Goal: Task Accomplishment & Management: Manage account settings

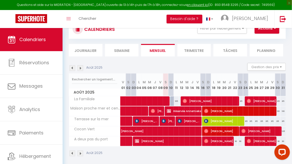
click at [80, 71] on img at bounding box center [80, 68] width 6 height 6
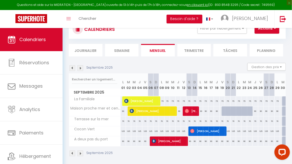
scroll to position [50, 0]
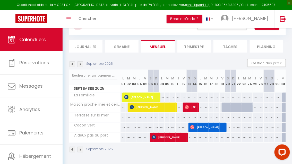
click at [186, 137] on div "90" at bounding box center [189, 138] width 6 height 10
type input "90"
type input "[PERSON_NAME] 13 Septembre 2025"
type input "Dim 14 Septembre 2025"
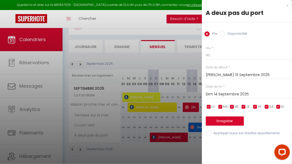
click at [139, 66] on div at bounding box center [146, 82] width 292 height 164
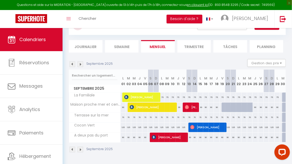
click at [122, 119] on div "70" at bounding box center [122, 118] width 5 height 10
type input "70"
type input "Lun 01 Septembre 2025"
type input "[DATE] Septembre 2025"
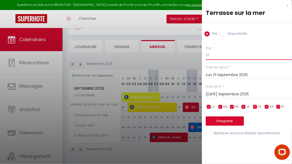
click at [214, 55] on input "70" at bounding box center [248, 55] width 86 height 9
type input "7"
type input "8"
type input "75"
click at [223, 94] on input "[DATE] Septembre 2025" at bounding box center [248, 94] width 86 height 7
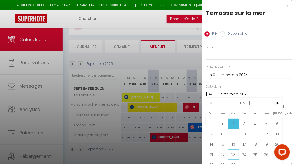
scroll to position [6, 0]
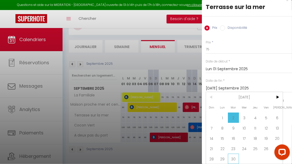
click at [236, 158] on span "30" at bounding box center [233, 159] width 11 height 10
type input "[DATE] Septembre 2025"
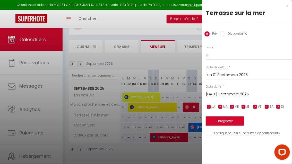
click at [232, 123] on button "Enregistrer" at bounding box center [224, 120] width 38 height 9
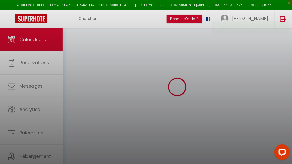
scroll to position [50, 0]
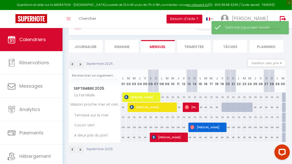
click at [73, 150] on img at bounding box center [72, 150] width 6 height 6
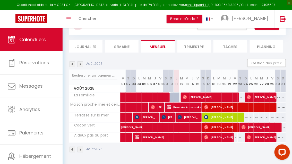
click at [79, 150] on img at bounding box center [80, 150] width 6 height 6
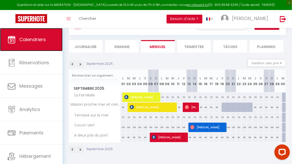
click at [40, 42] on span "Calendriers" at bounding box center [32, 39] width 26 height 6
click at [72, 65] on img at bounding box center [72, 64] width 6 height 6
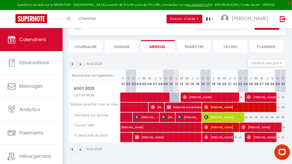
click at [262, 99] on span "[PERSON_NAME]" at bounding box center [261, 97] width 29 height 10
select select "OK"
select select "0"
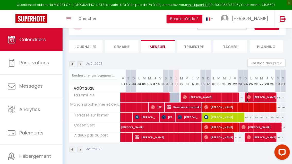
select select "1"
select select
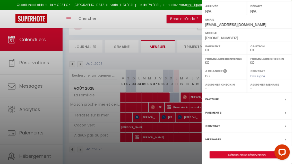
scroll to position [75, 0]
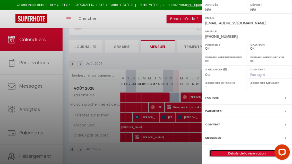
click at [242, 155] on link "Détails de la réservation" at bounding box center [247, 153] width 74 height 7
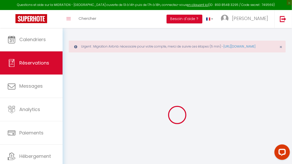
type input "[PERSON_NAME]"
type input "[EMAIL_ADDRESS][DOMAIN_NAME]"
type input "[PHONE_NUMBER]"
select select
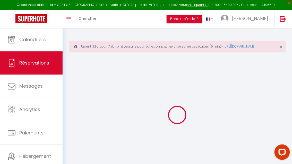
type input "135.18"
select select "32893"
select select "1"
select select
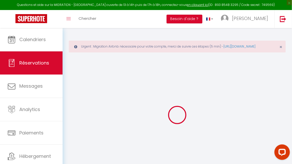
type input "3"
type input "1"
select select "12"
select select
type input "606"
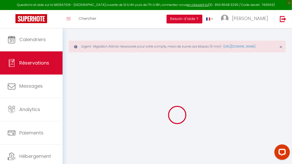
checkbox input "false"
type input "0"
select select "1"
type input "130"
type input "0"
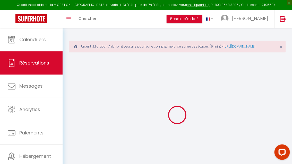
type input "0"
select select
select select "15"
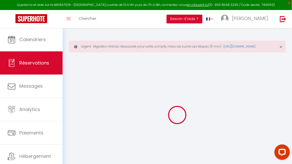
checkbox input "false"
select select
checkbox input "false"
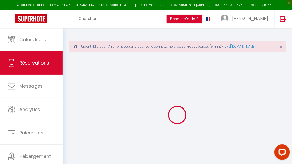
select select
checkbox input "false"
select select
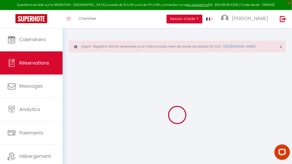
select select
checkbox input "false"
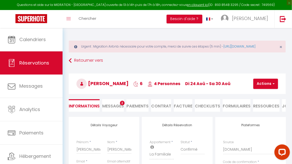
select select
type input "130"
type input "25.62"
select select
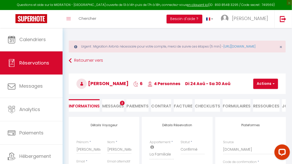
checkbox input "false"
select select
checkbox input "false"
select select
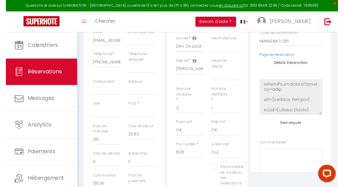
scroll to position [131, 0]
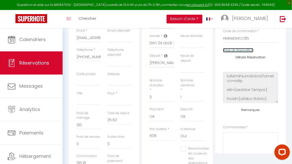
click at [245, 52] on link "Page de réservation" at bounding box center [238, 50] width 30 height 4
